Goal: Task Accomplishment & Management: Manage account settings

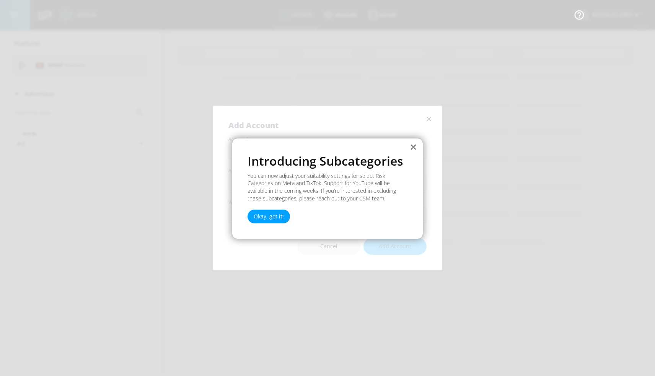
click at [427, 122] on div at bounding box center [327, 188] width 655 height 376
click at [269, 216] on button "Okay, got it!" at bounding box center [269, 217] width 42 height 14
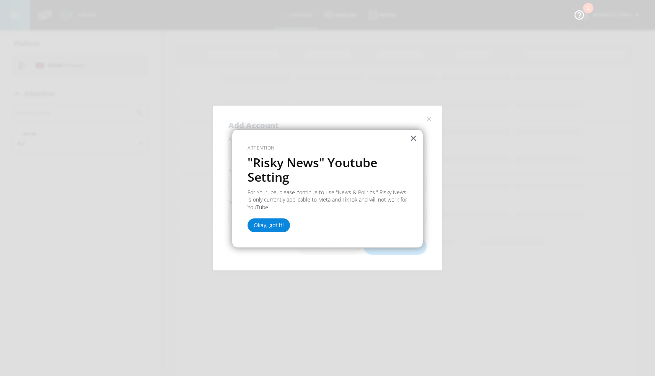
click at [274, 227] on button "Okay, got it!" at bounding box center [269, 226] width 42 height 14
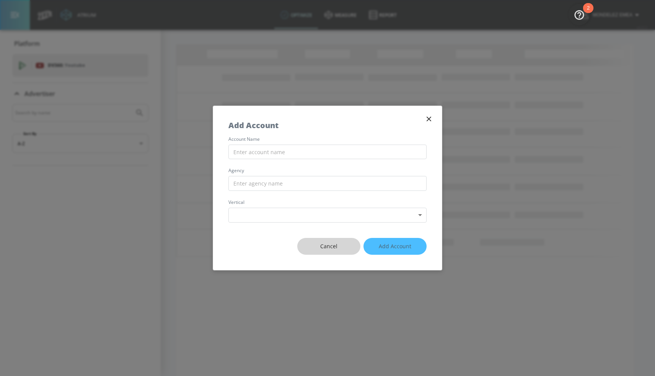
click at [347, 240] on button "Cancel" at bounding box center [328, 246] width 63 height 17
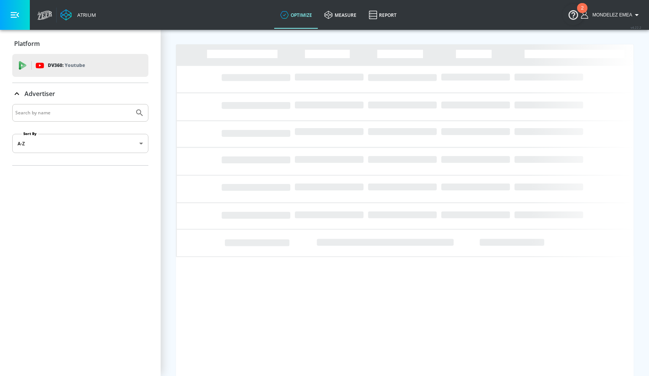
click at [609, 20] on div "mondelez EMEA" at bounding box center [611, 15] width 68 height 30
click at [609, 19] on button "mondelez EMEA" at bounding box center [611, 14] width 60 height 9
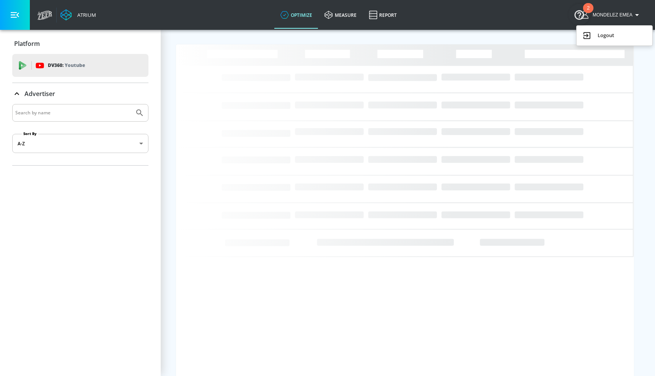
click at [455, 22] on div at bounding box center [327, 188] width 655 height 376
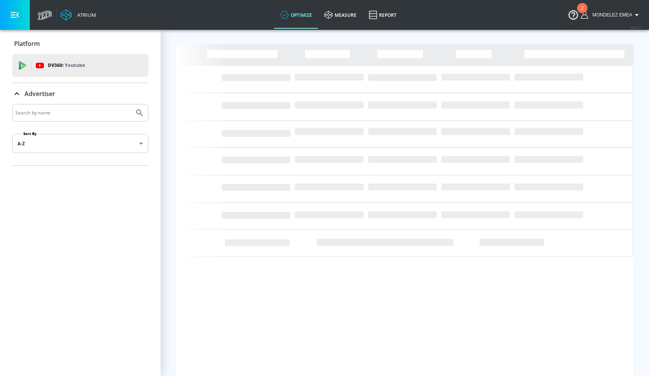
click at [616, 20] on div "mondelez EMEA" at bounding box center [611, 15] width 68 height 30
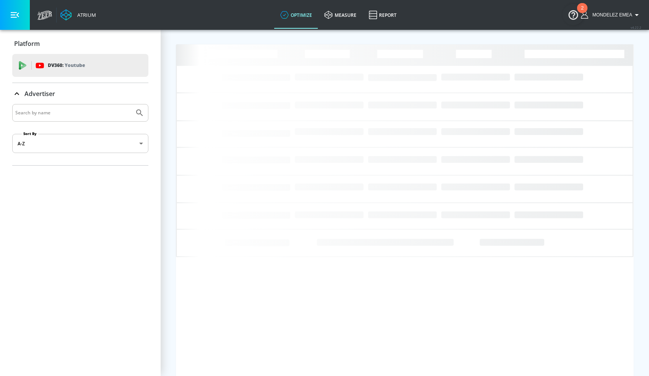
click at [623, 17] on span "mondelez EMEA" at bounding box center [611, 14] width 43 height 5
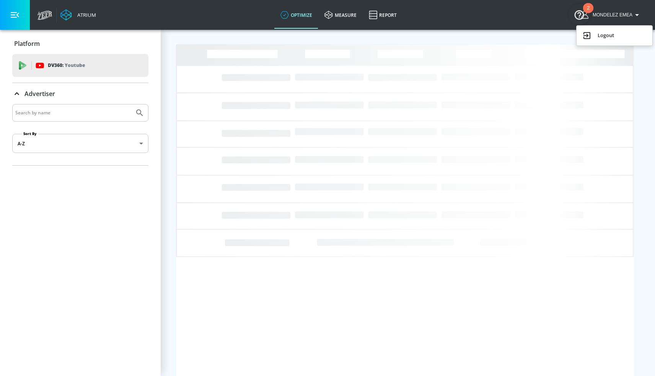
click at [626, 37] on div "Logout" at bounding box center [614, 35] width 64 height 9
